Goal: Navigation & Orientation: Find specific page/section

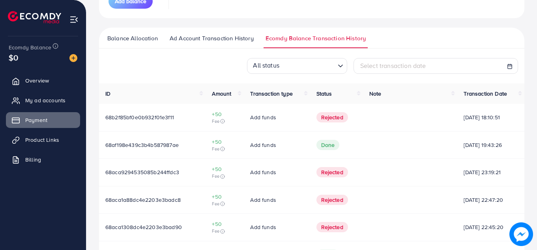
scroll to position [143, 0]
click at [47, 157] on link "Billing" at bounding box center [43, 159] width 74 height 16
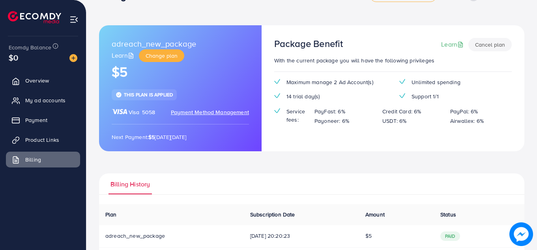
scroll to position [63, 0]
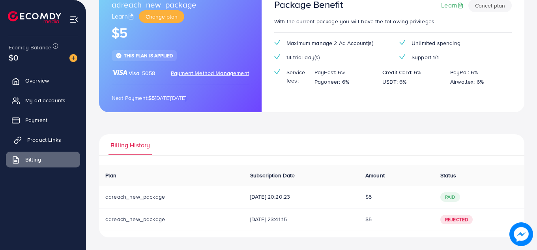
click at [48, 138] on span "Product Links" at bounding box center [44, 140] width 34 height 8
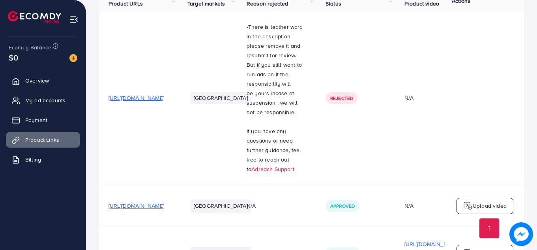
scroll to position [84, 0]
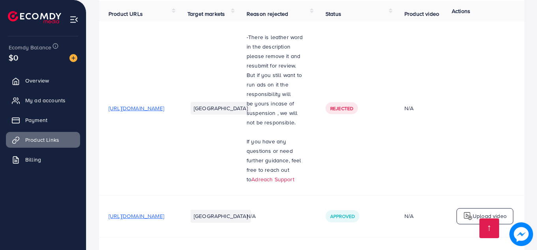
click at [164, 212] on span "[URL][DOMAIN_NAME]" at bounding box center [136, 216] width 56 height 8
click at [43, 156] on link "Billing" at bounding box center [43, 159] width 74 height 16
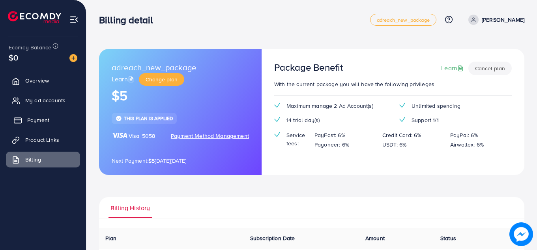
click at [43, 122] on span "Payment" at bounding box center [38, 120] width 22 height 8
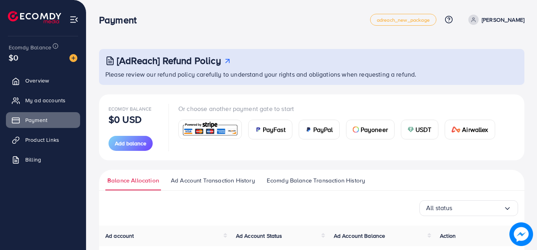
click at [313, 180] on span "Ecomdy Balance Transaction History" at bounding box center [316, 180] width 98 height 9
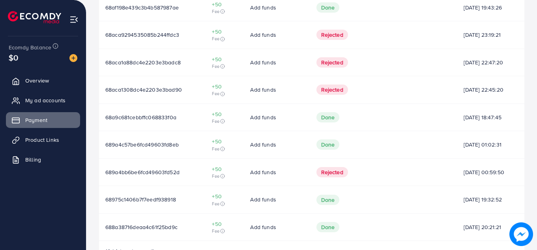
scroll to position [280, 0]
click at [43, 101] on span "My ad accounts" at bounding box center [47, 100] width 40 height 8
